Goal: Information Seeking & Learning: Learn about a topic

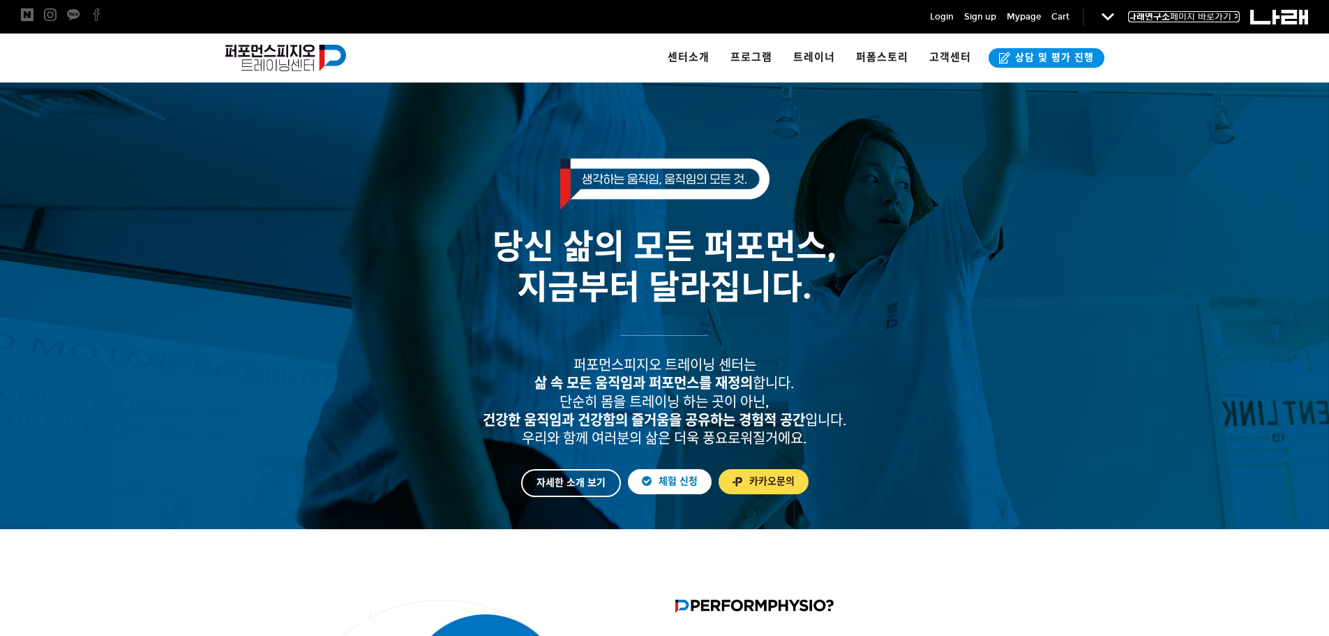
click at [1200, 15] on link "나래연구소 페이지 바로가기 >" at bounding box center [1184, 16] width 112 height 11
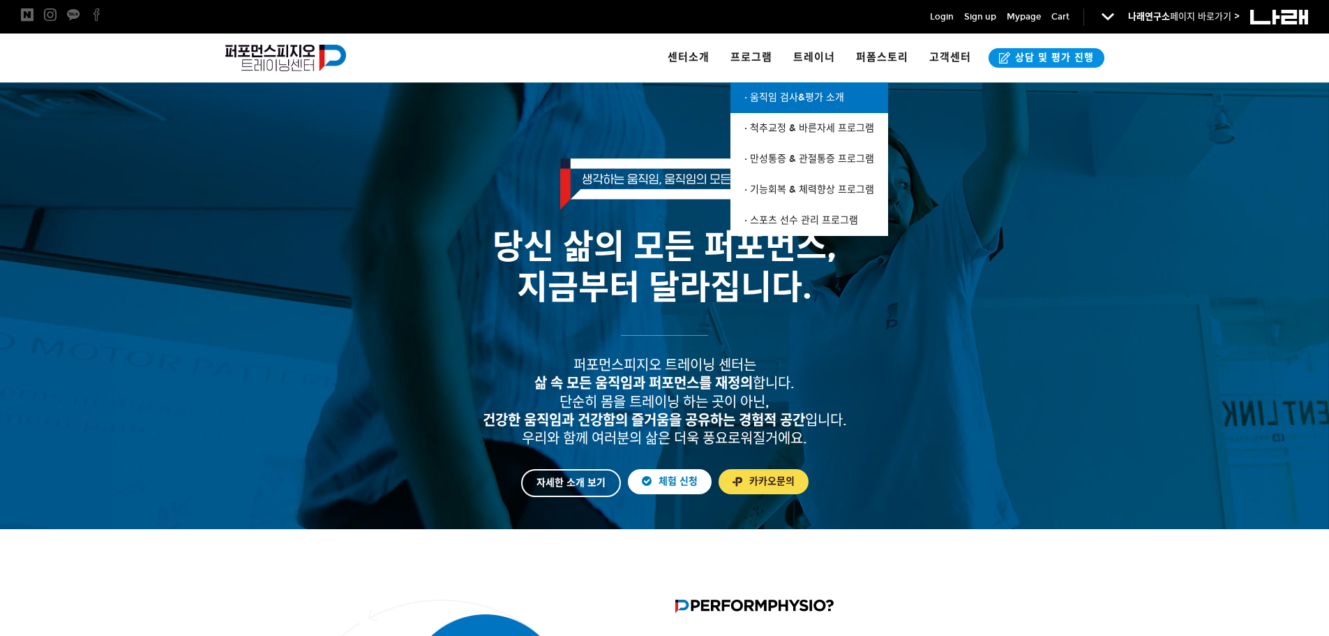
drag, startPoint x: 798, startPoint y: 96, endPoint x: 828, endPoint y: 96, distance: 30.0
click at [798, 96] on span "· 움직임 검사&평가 소개" at bounding box center [795, 97] width 100 height 12
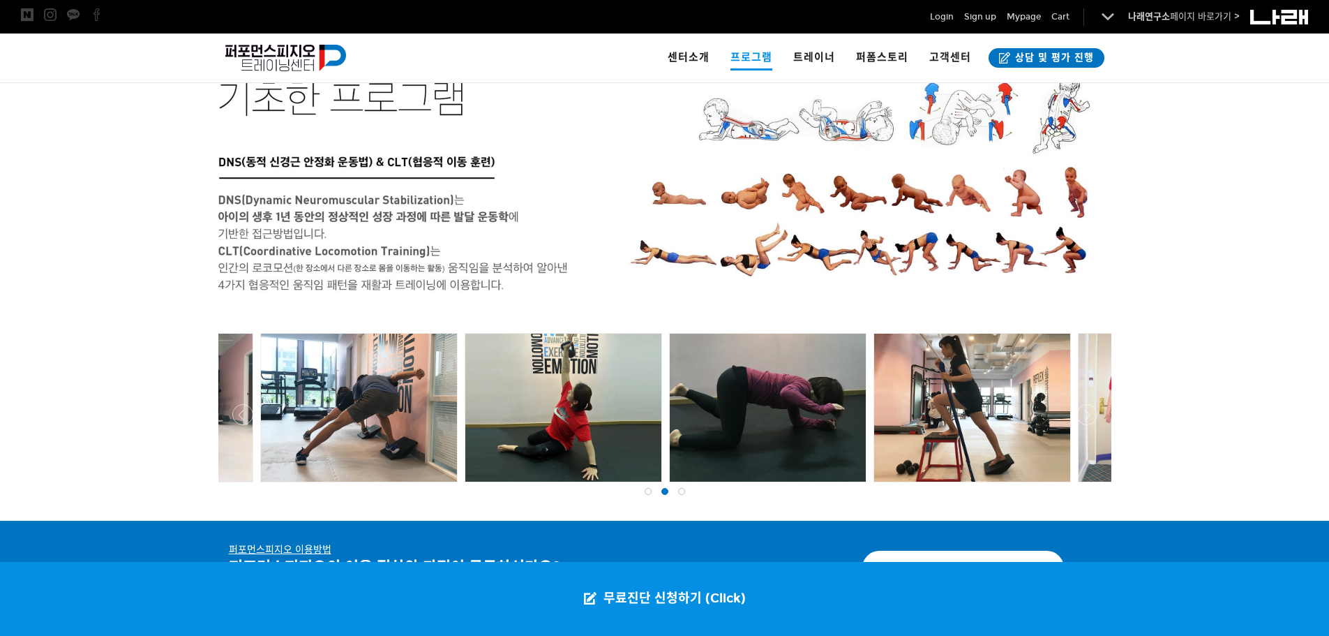
scroll to position [2761, 0]
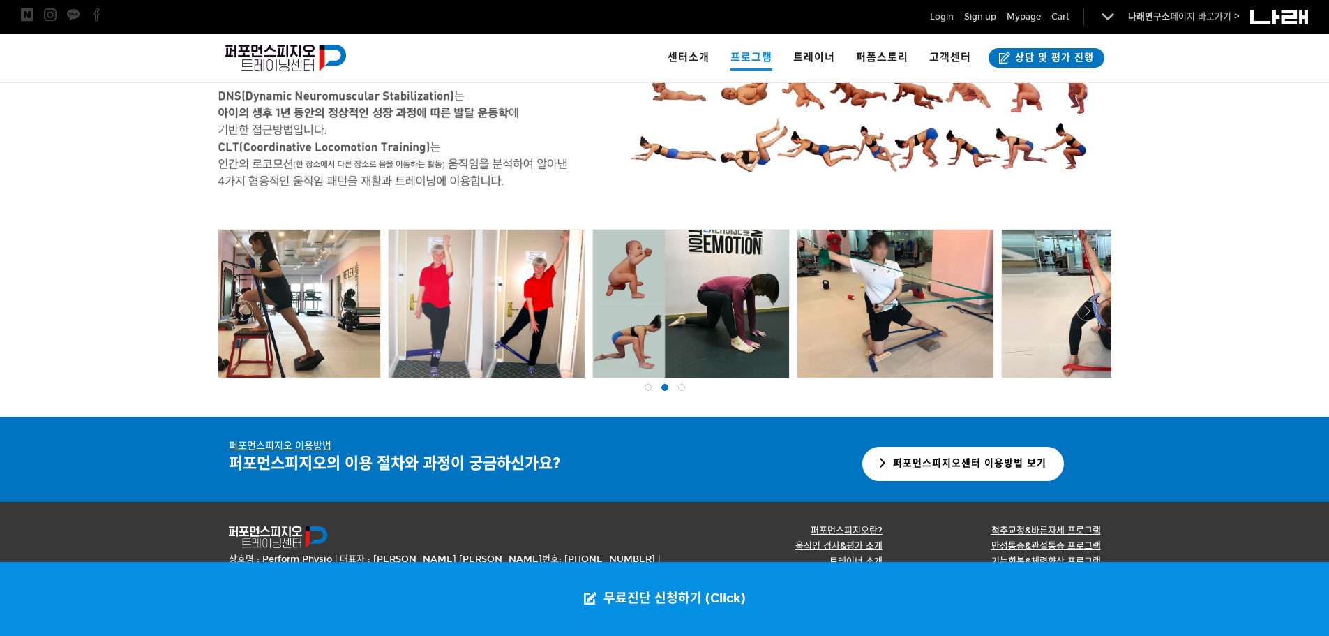
drag, startPoint x: 1027, startPoint y: 324, endPoint x: 207, endPoint y: 321, distance: 820.0
click at [209, 321] on div at bounding box center [665, 135] width 914 height 564
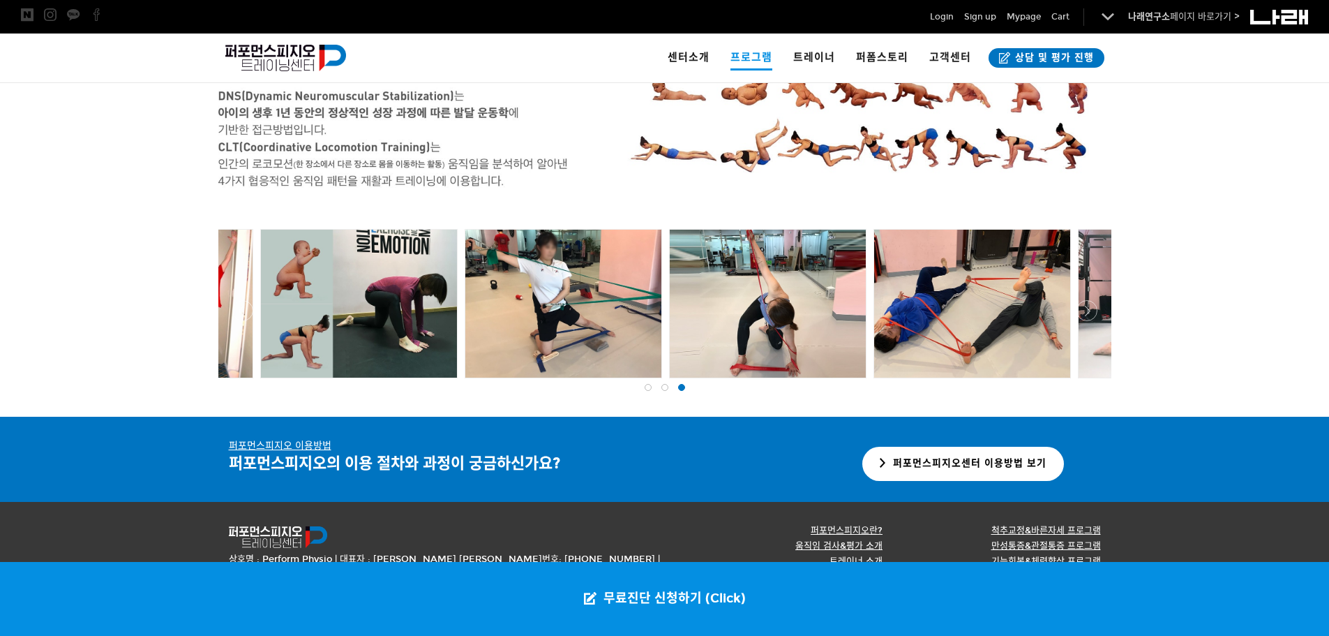
click at [1260, 294] on div at bounding box center [664, 135] width 1329 height 564
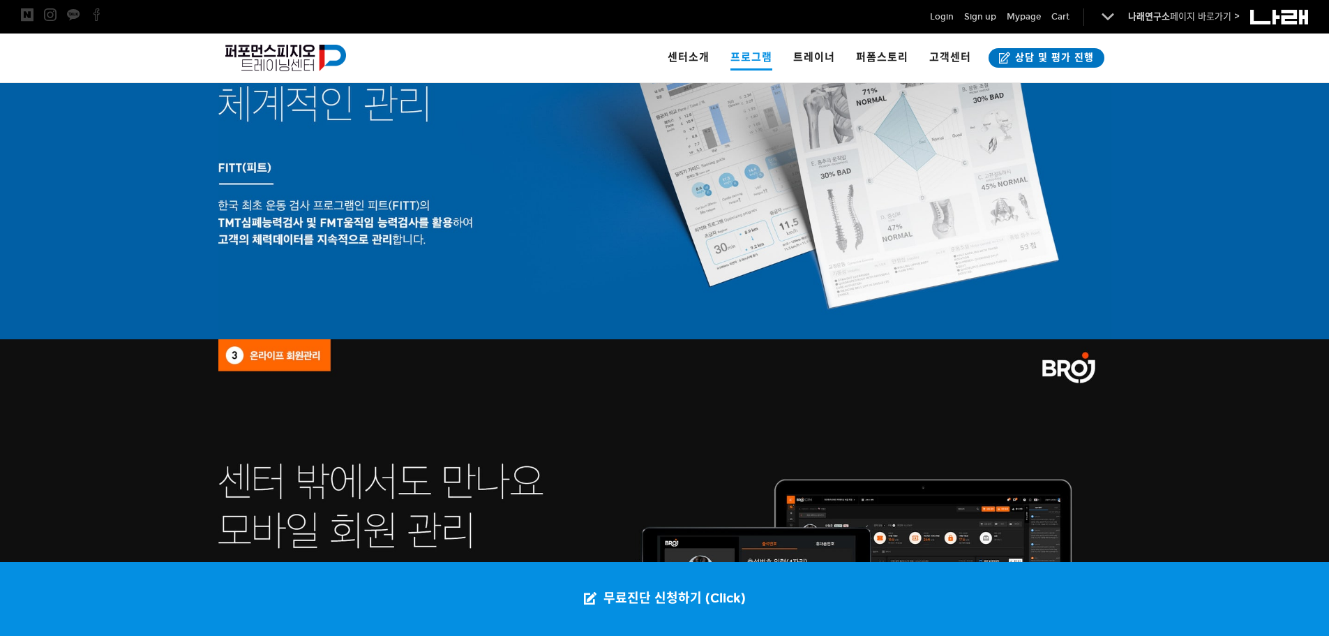
scroll to position [1714, 0]
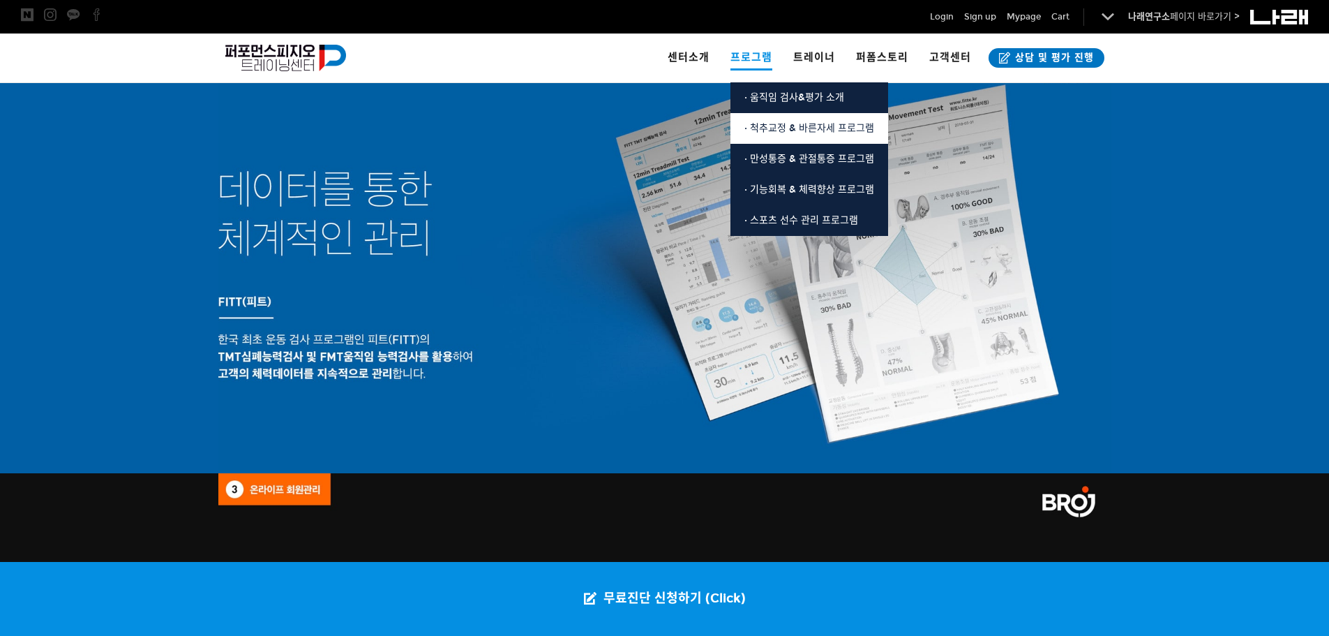
click at [760, 114] on link "· 척추교정 & 바른자세 프로그램" at bounding box center [810, 128] width 158 height 31
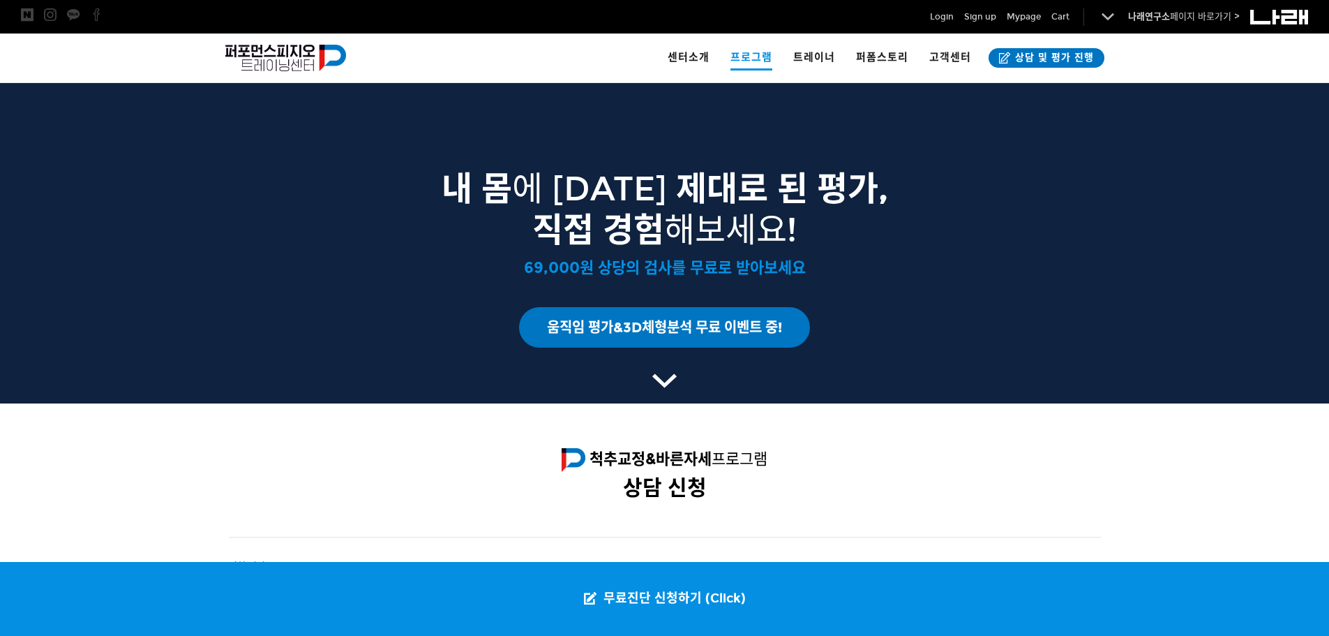
scroll to position [2233, 0]
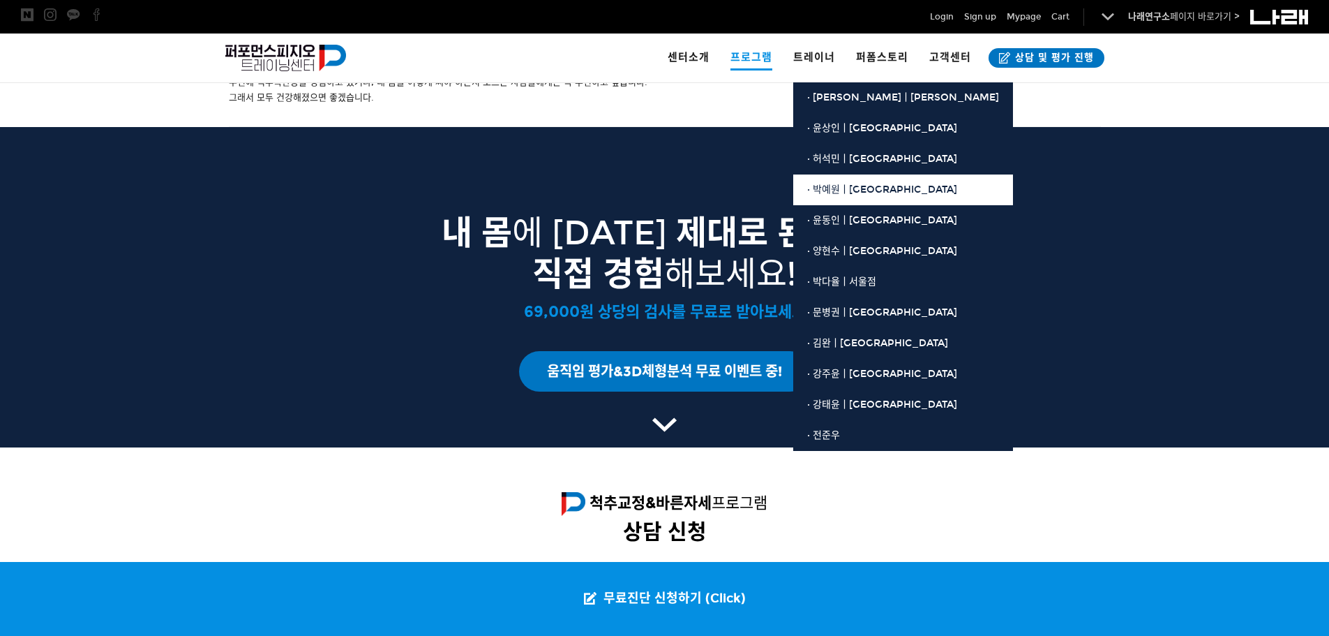
click at [846, 179] on link "· 박예원ㅣ[GEOGRAPHIC_DATA]" at bounding box center [903, 189] width 220 height 31
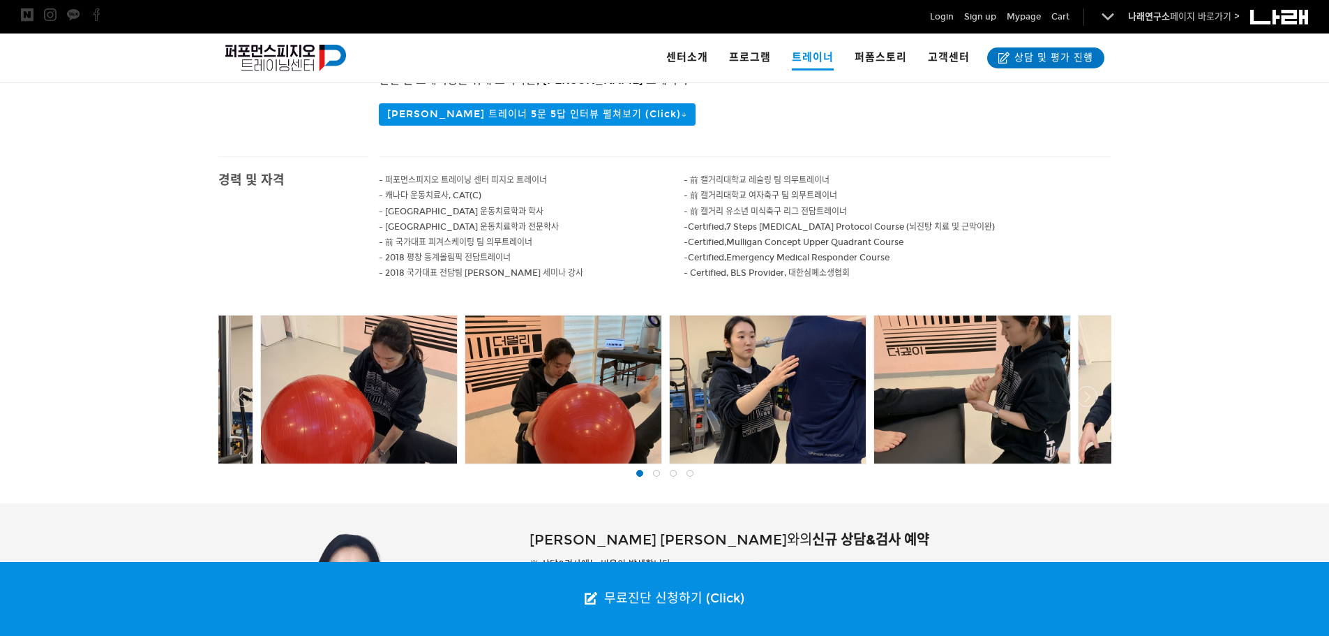
scroll to position [313, 0]
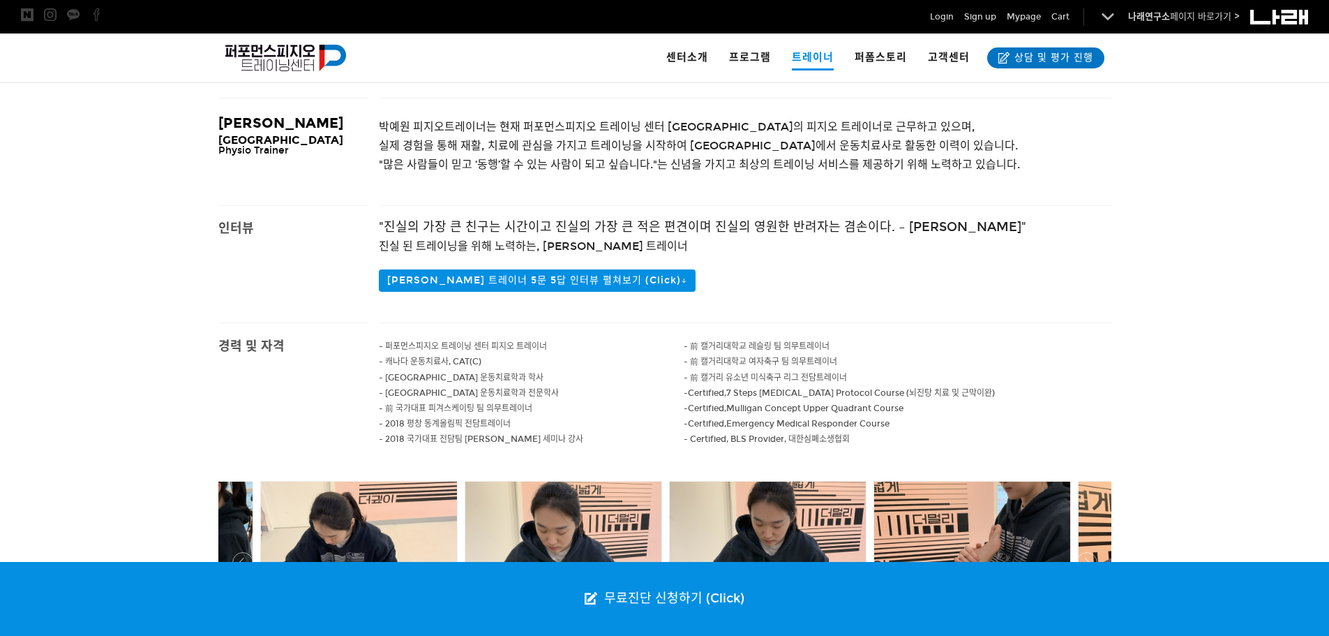
click at [1265, 318] on div at bounding box center [664, 263] width 1329 height 117
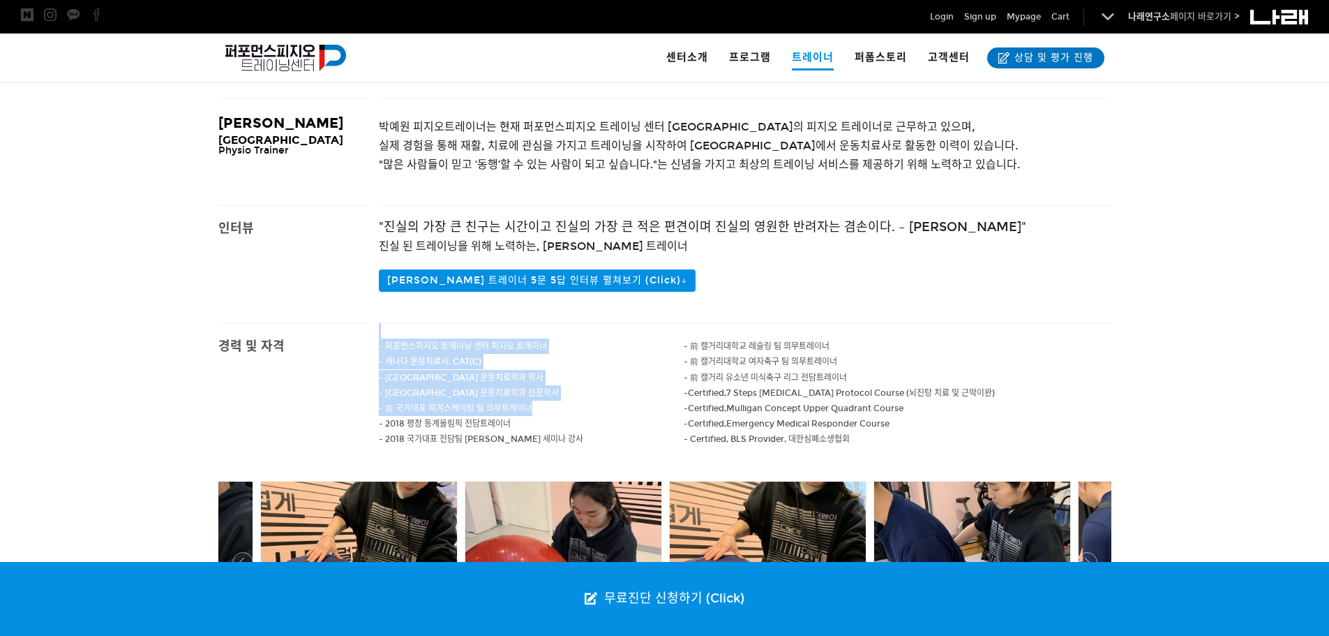
drag, startPoint x: 391, startPoint y: 334, endPoint x: 579, endPoint y: 403, distance: 199.4
click at [553, 405] on div "- 퍼포먼스피지오 [GEOGRAPHIC_DATA] 피지오 트레이너 - 캐나다 운동치료사, CAT(C) - [GEOGRAPHIC_DATA] 운동…" at bounding box center [532, 400] width 306 height 154
click at [579, 403] on p "- 前 국가대표 피겨스케이팅 팀 의무트레이너" at bounding box center [532, 408] width 306 height 15
drag, startPoint x: 361, startPoint y: 373, endPoint x: 627, endPoint y: 387, distance: 266.2
click at [627, 387] on main "경력 및 자격 - [GEOGRAPHIC_DATA] 피지오 트레이너 - 캐나다 운동치료사, CAT(C) - [GEOGRAPHIC_DATA] 운동…" at bounding box center [665, 399] width 914 height 155
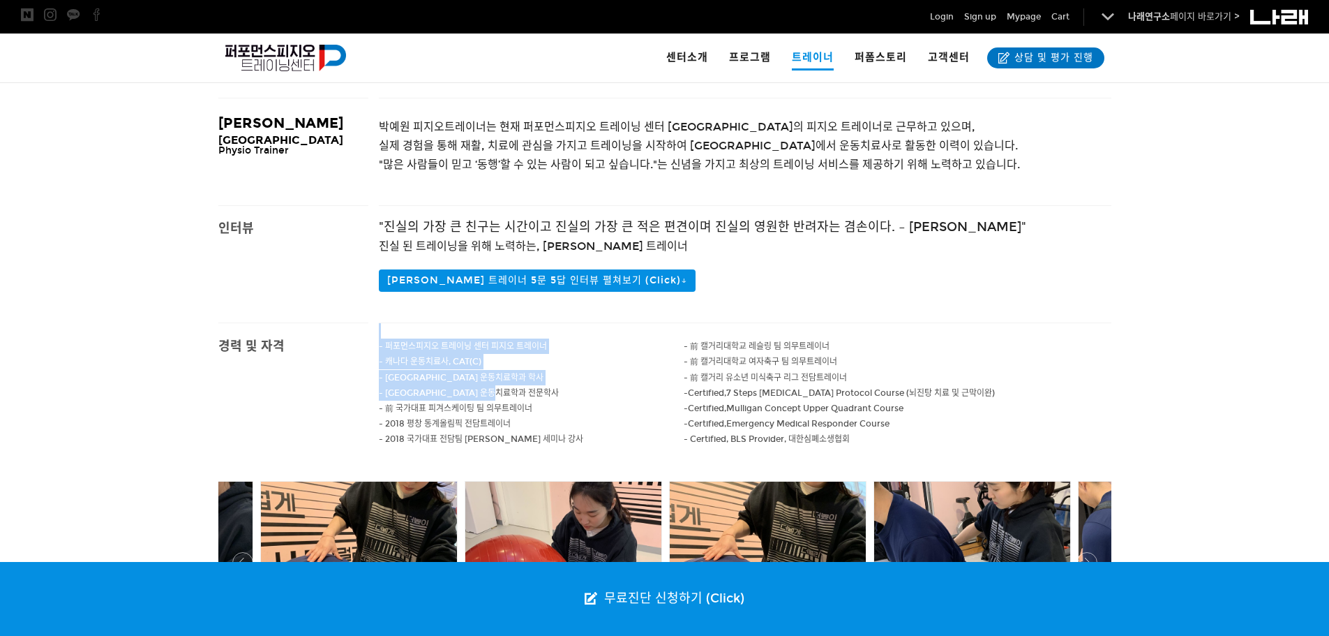
click at [659, 396] on p "- [GEOGRAPHIC_DATA] 운동치료학과 전문학사" at bounding box center [532, 392] width 306 height 15
click at [1020, 377] on p "- 前 캘거리 유소년 미식축구 리그 전담트레이너" at bounding box center [898, 377] width 428 height 15
